Goal: Find contact information: Find contact information

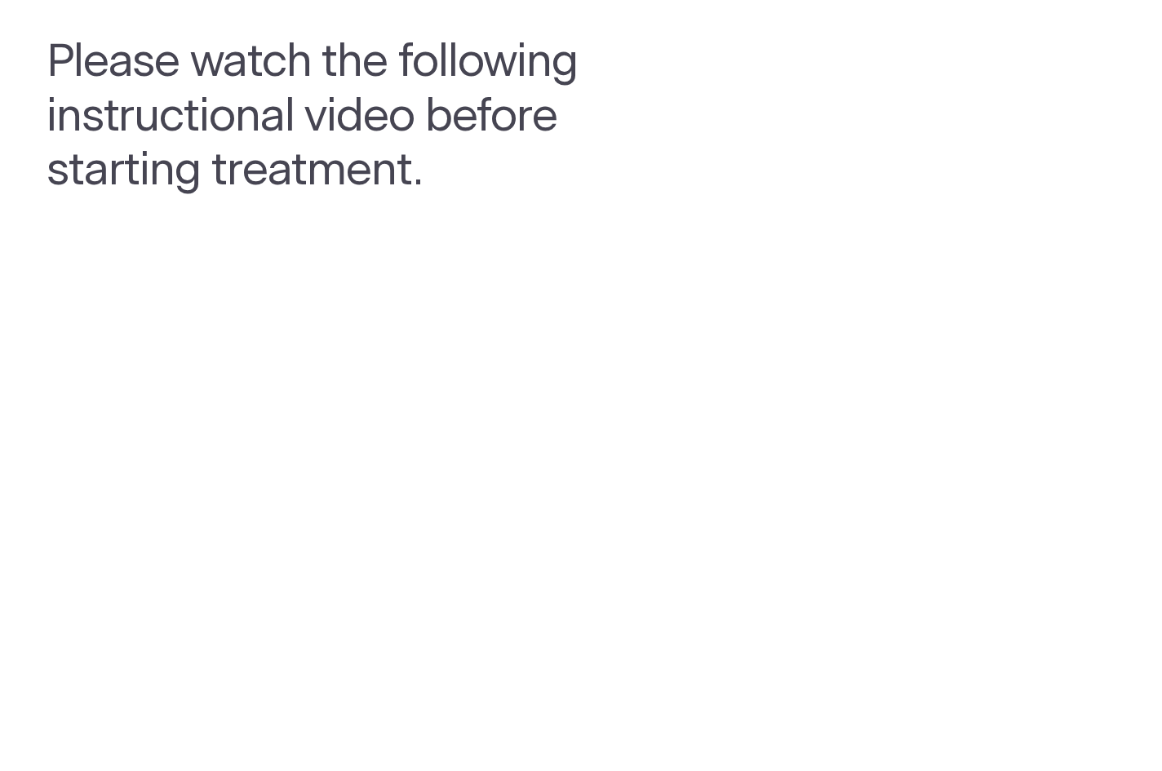
scroll to position [30, 0]
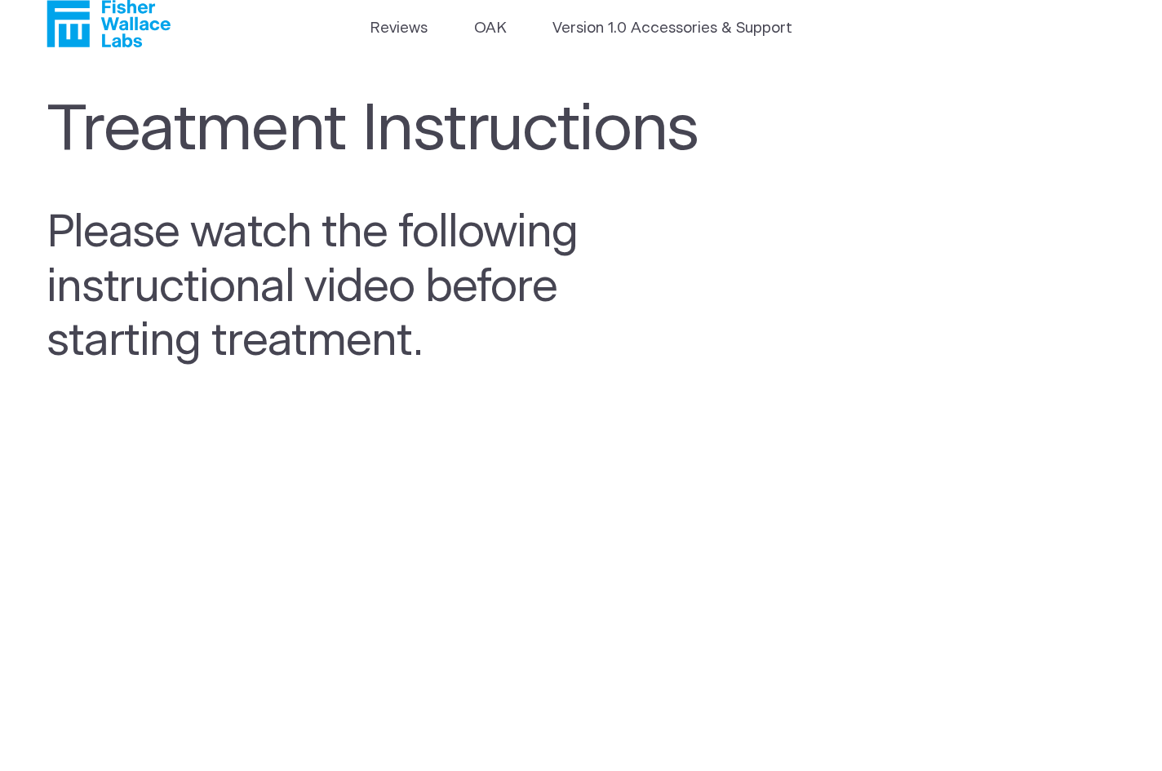
click at [136, 33] on icon "Fisher Wallace" at bounding box center [109, 23] width 124 height 47
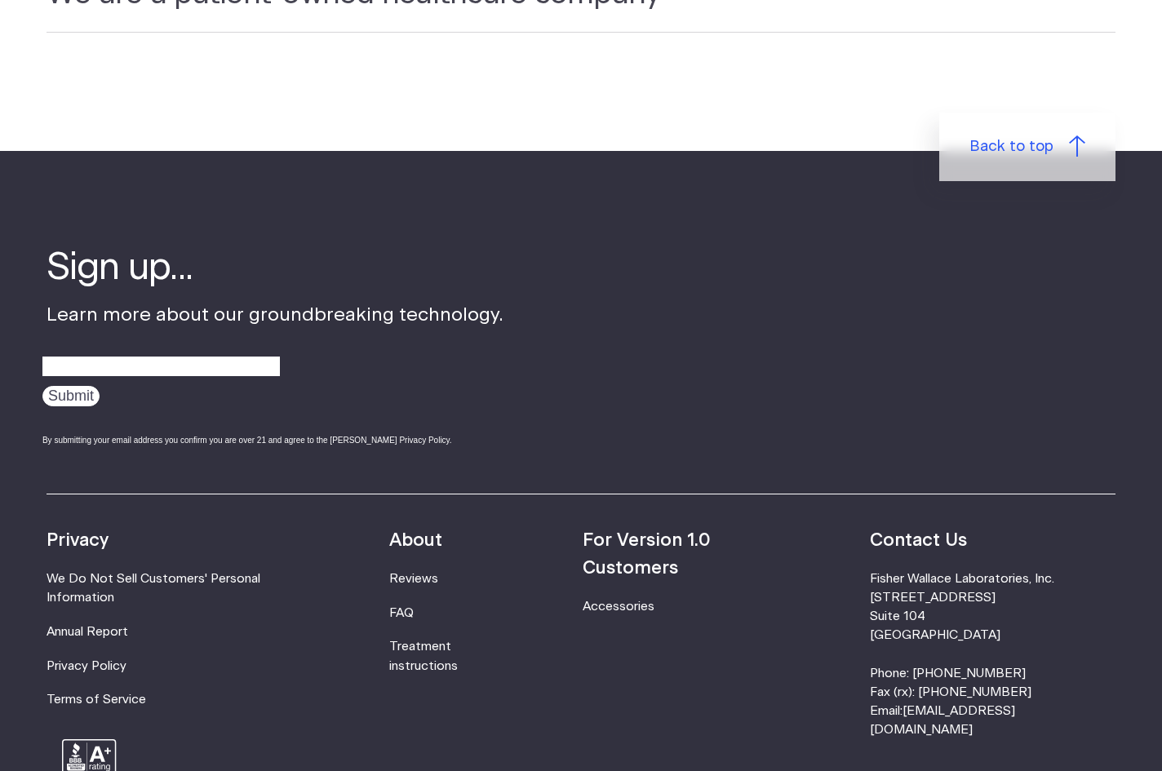
scroll to position [5011, 0]
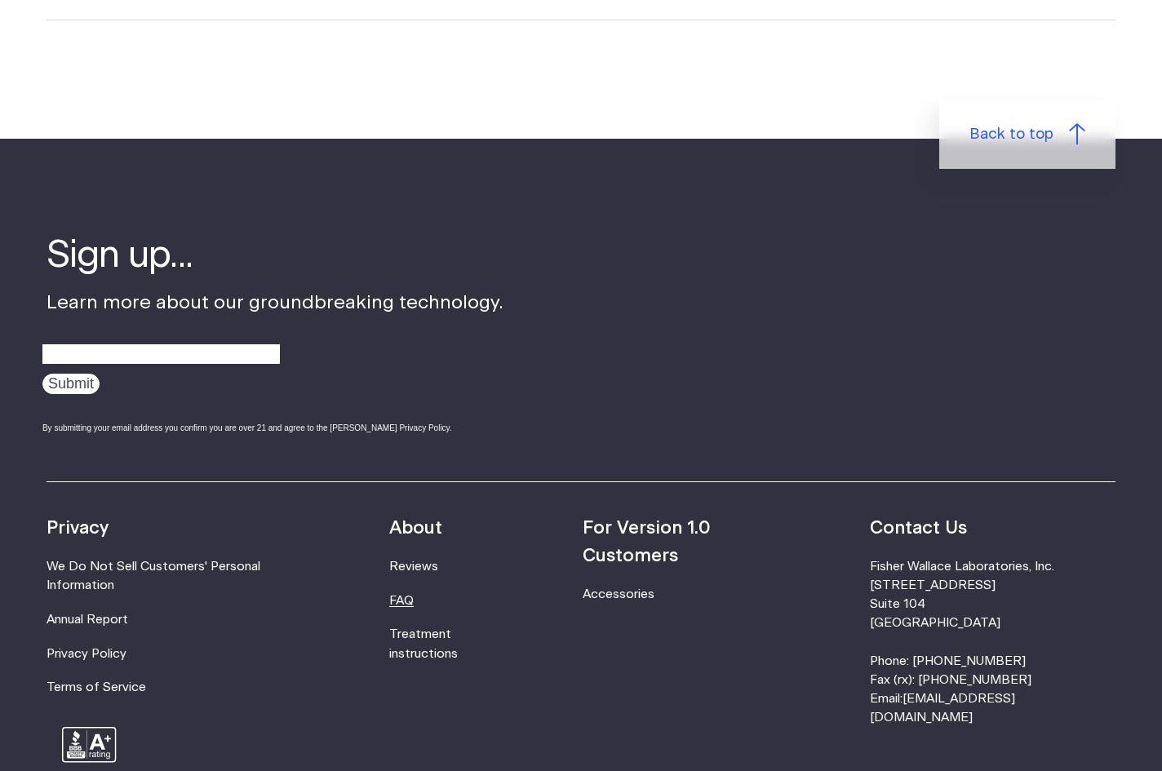
click at [414, 595] on link "FAQ" at bounding box center [401, 601] width 24 height 12
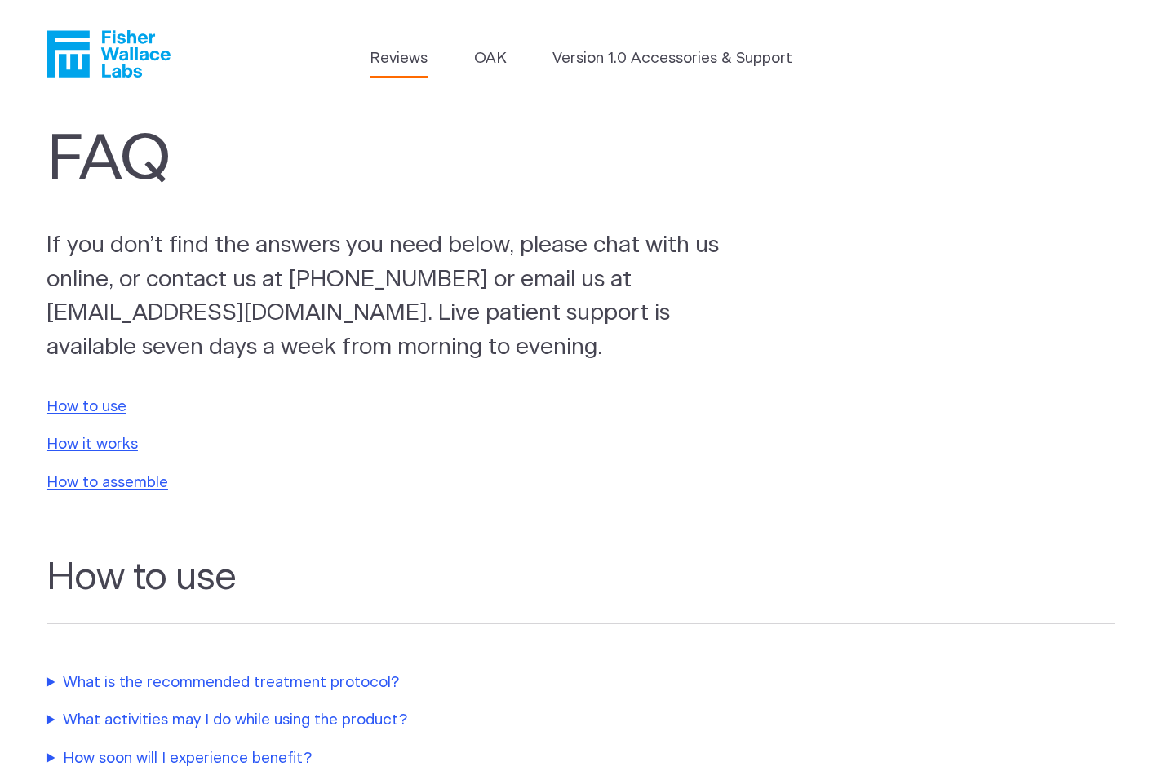
click at [407, 64] on link "Reviews" at bounding box center [399, 58] width 58 height 23
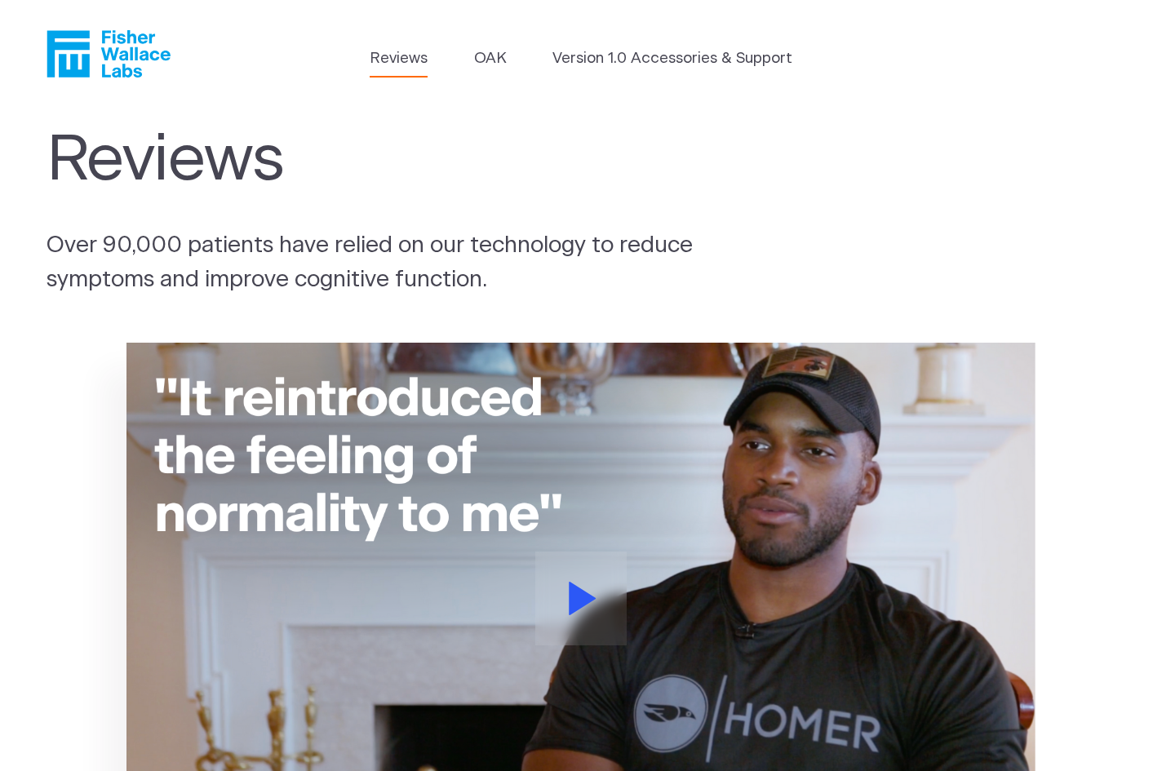
click at [120, 64] on icon "Fisher Wallace" at bounding box center [109, 53] width 124 height 47
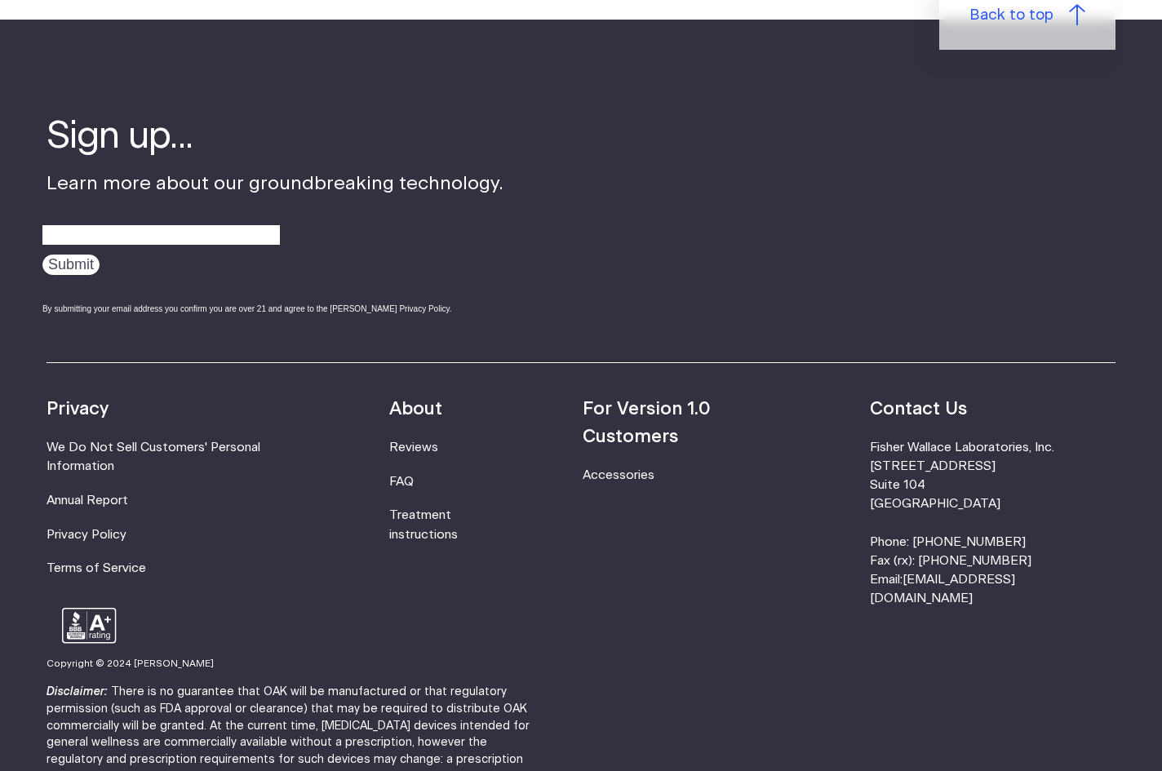
scroll to position [5142, 0]
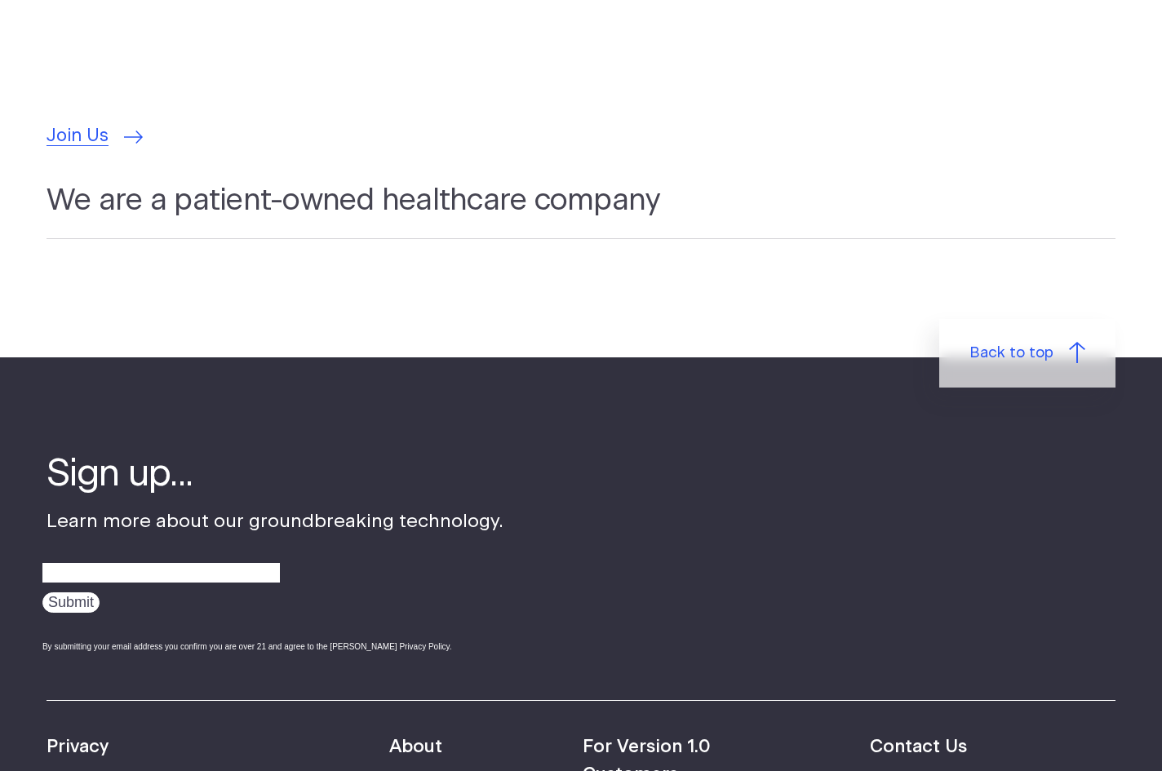
scroll to position [4606, 0]
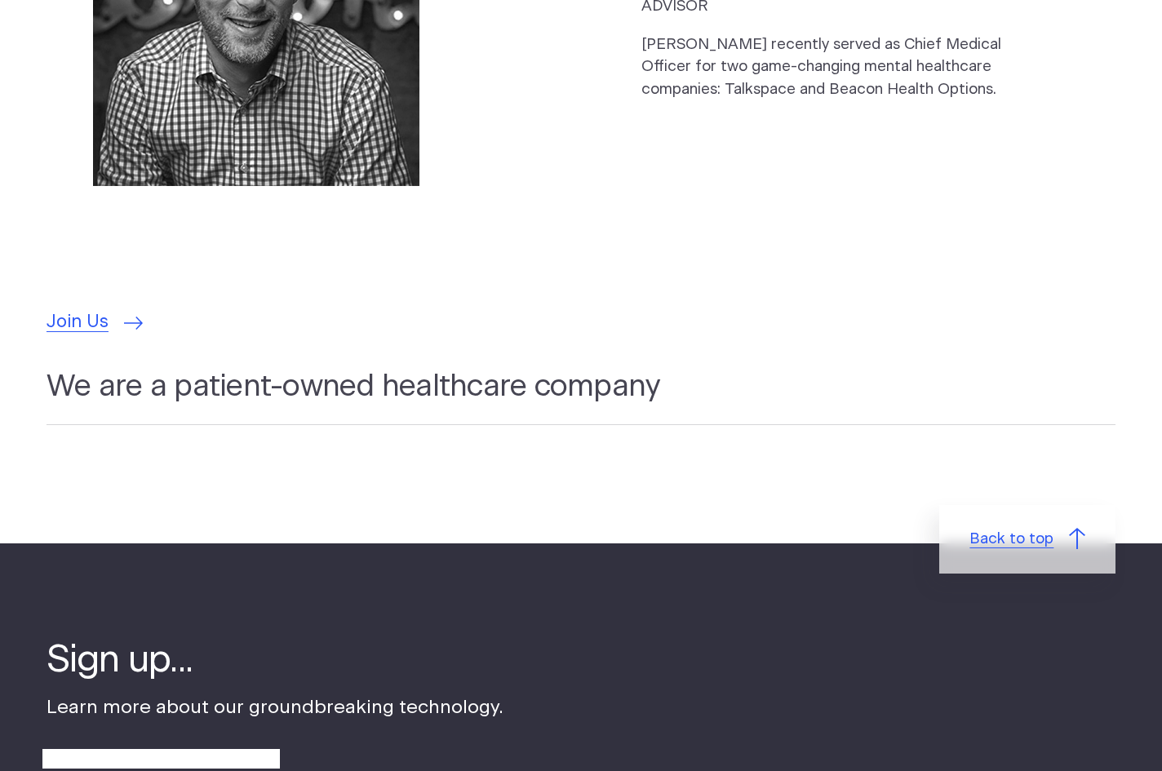
click at [1045, 505] on link "Back to top" at bounding box center [1027, 539] width 176 height 69
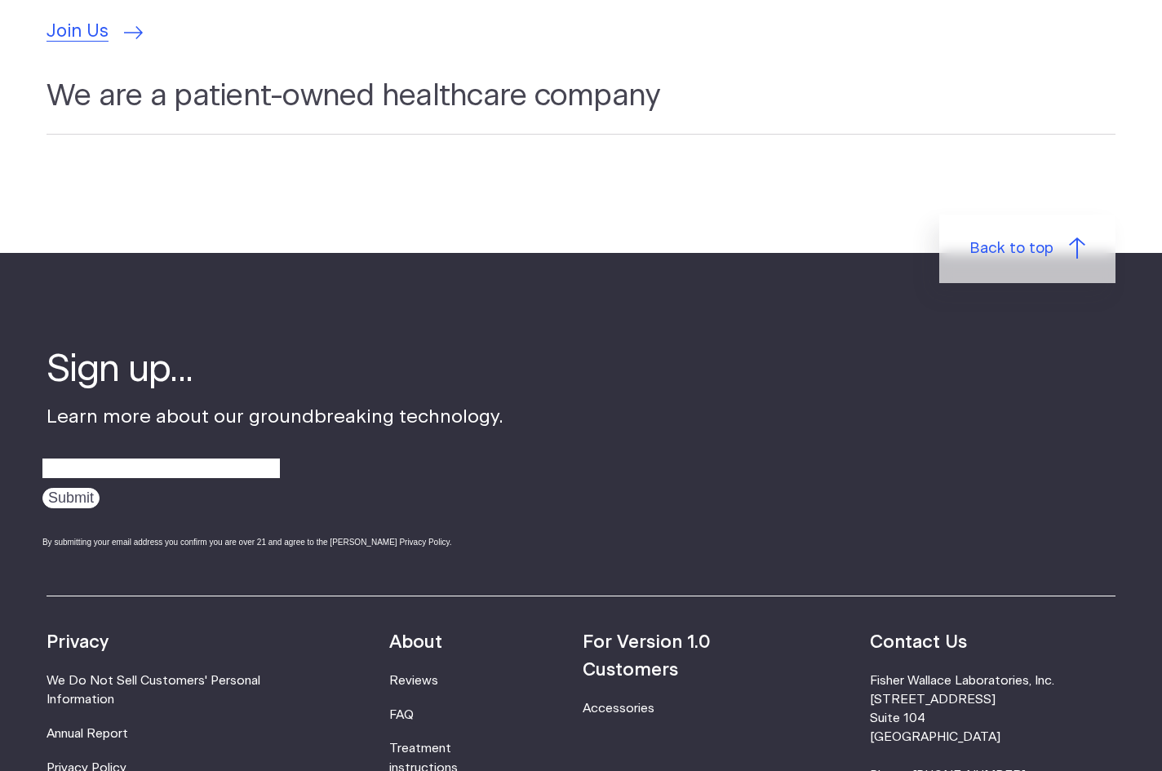
scroll to position [5142, 0]
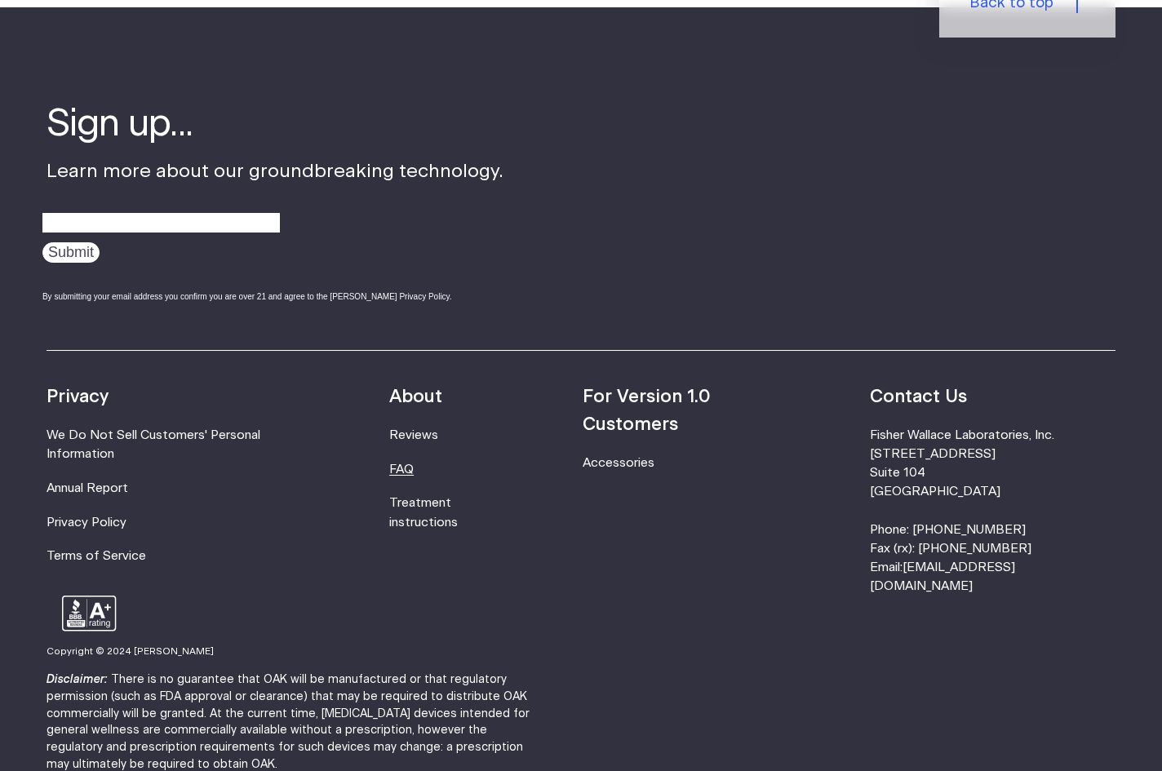
click at [414, 464] on link "FAQ" at bounding box center [401, 470] width 24 height 12
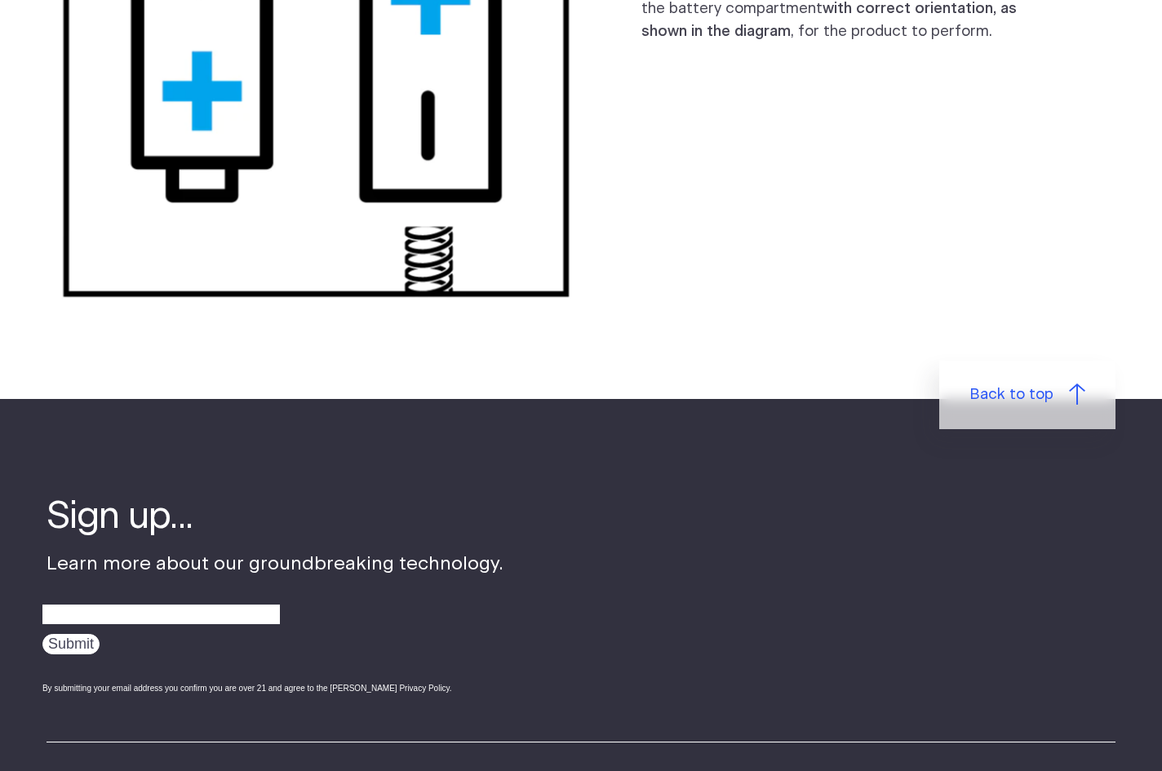
scroll to position [2172, 0]
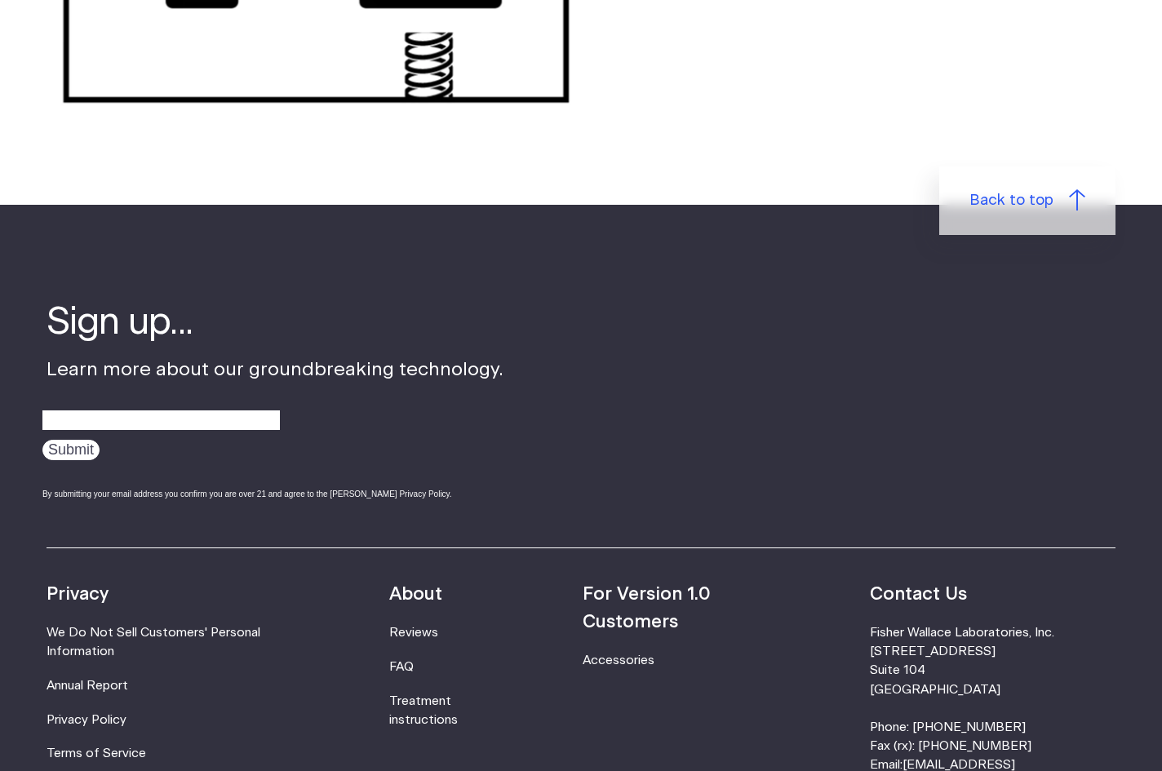
scroll to position [2092, 0]
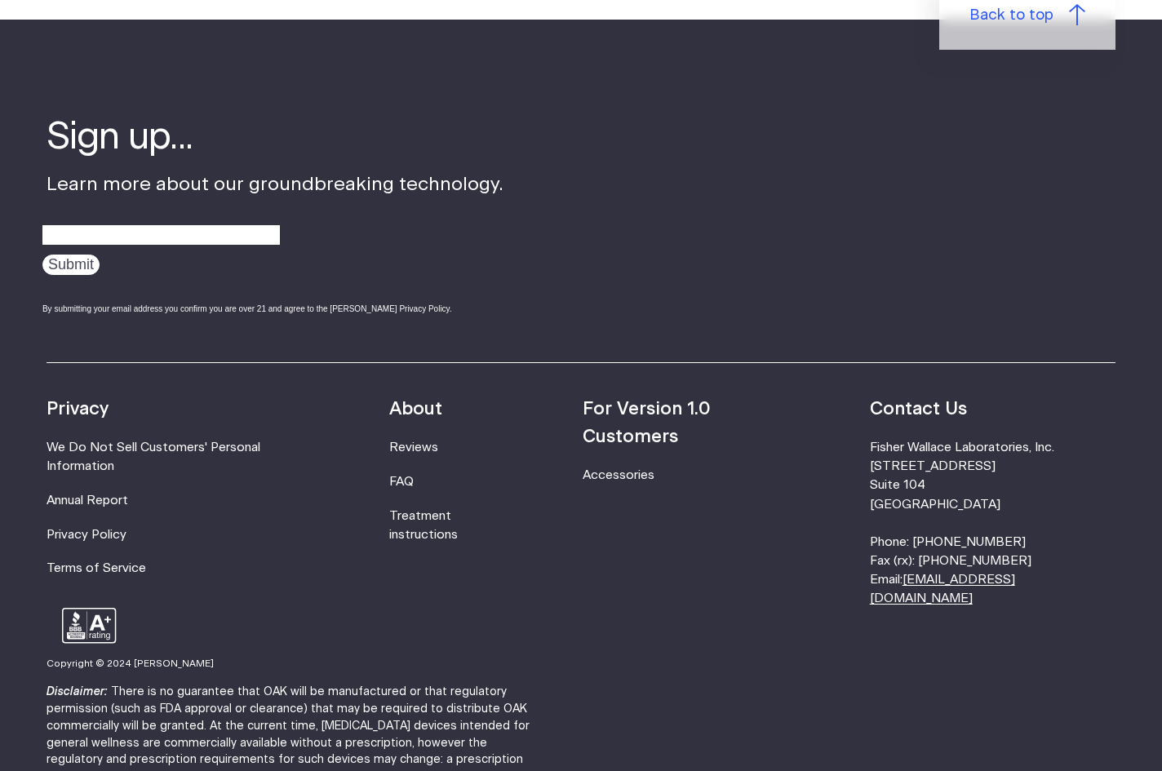
click at [1010, 574] on link "[EMAIL_ADDRESS][DOMAIN_NAME]" at bounding box center [942, 589] width 145 height 31
drag, startPoint x: 962, startPoint y: 577, endPoint x: 978, endPoint y: 566, distance: 19.3
click at [978, 566] on footer "Sign up... Learn more about our groundbreaking technology. Submit By submitting…" at bounding box center [581, 455] width 1162 height 871
click at [117, 608] on div at bounding box center [82, 626] width 70 height 36
drag, startPoint x: 1116, startPoint y: 569, endPoint x: 965, endPoint y: 569, distance: 151.0
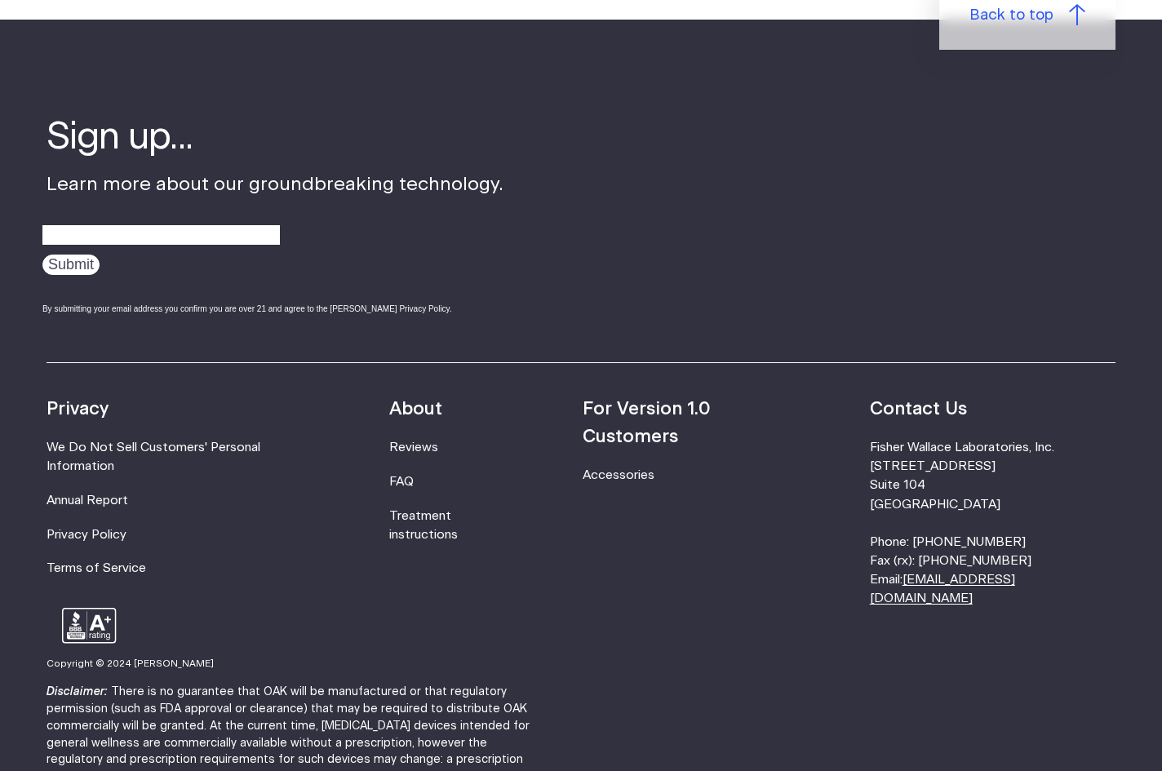
click at [965, 569] on footer "Sign up... Learn more about our groundbreaking technology. Submit By submitting…" at bounding box center [581, 455] width 1162 height 871
copy li "[EMAIL_ADDRESS][DOMAIN_NAME]"
